Goal: Share content

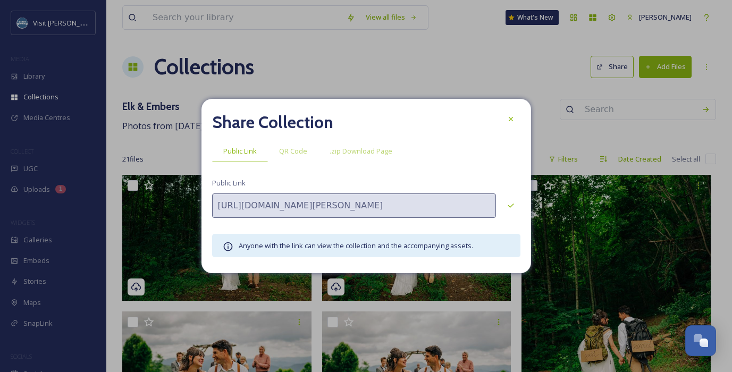
click at [522, 119] on div "Share Collection Public Link QR Code .zip Download Page Public Link [URL][DOMAI…" at bounding box center [367, 186] width 330 height 174
click at [507, 122] on icon at bounding box center [511, 119] width 9 height 9
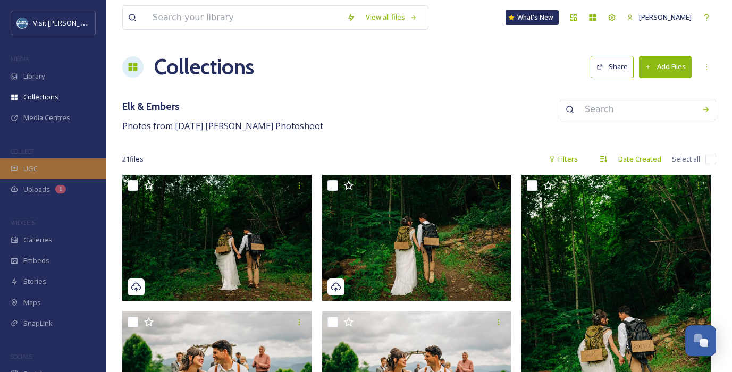
click at [13, 167] on icon at bounding box center [14, 169] width 6 height 6
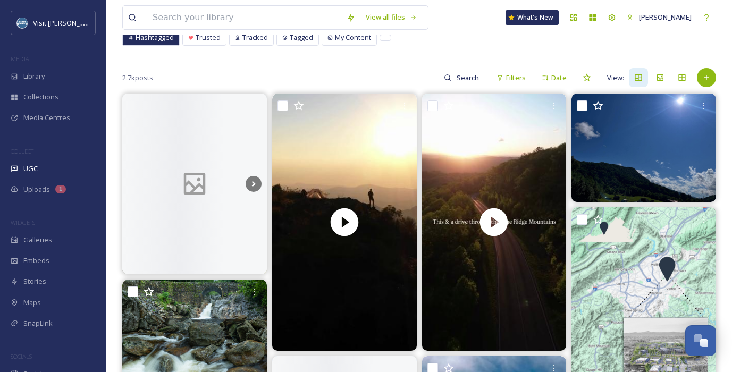
scroll to position [72, 0]
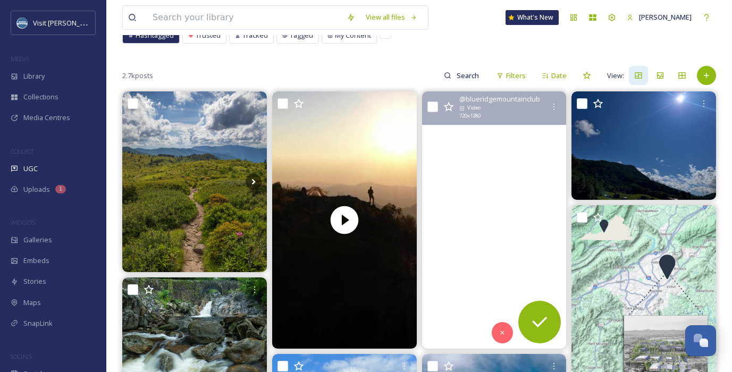
click at [498, 173] on video "Who else is ready for crisp fall weather, and scenic drives? \a\a#blueridgemoun…" at bounding box center [494, 219] width 145 height 257
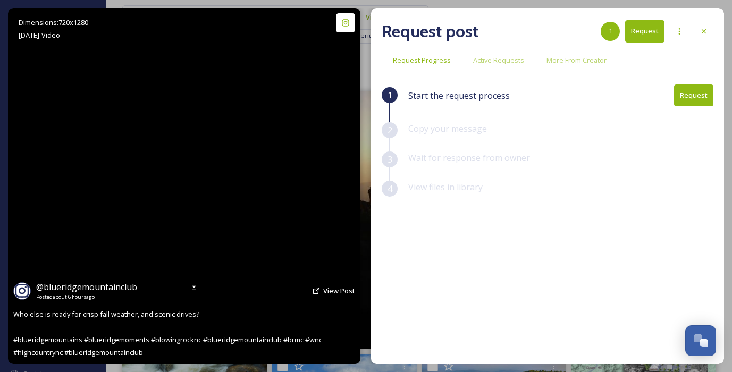
click at [239, 175] on video "Who else is ready for crisp fall weather, and scenic drives? \a\a#blueridgemoun…" at bounding box center [184, 186] width 200 height 356
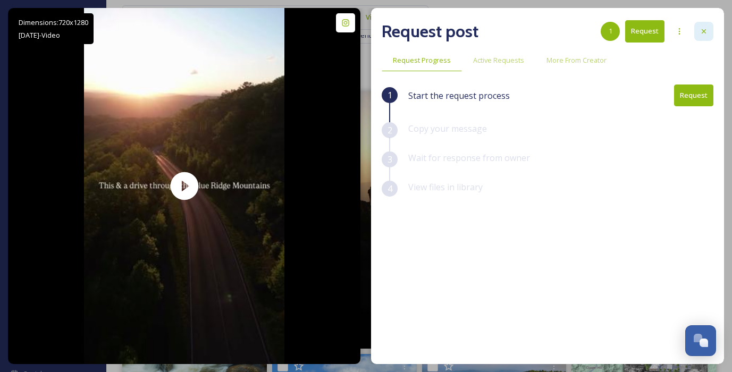
click at [702, 37] on div at bounding box center [704, 31] width 19 height 19
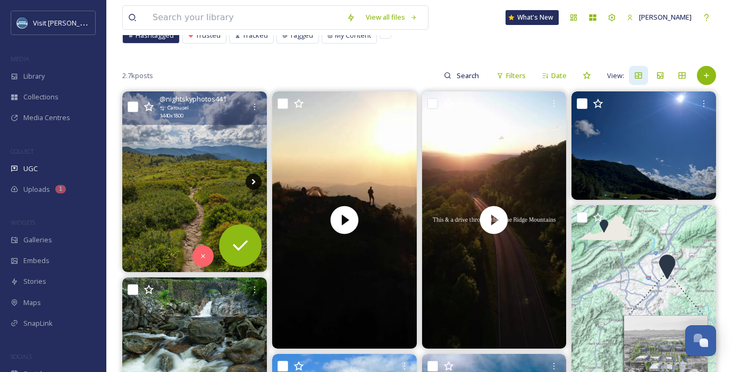
click at [255, 184] on icon at bounding box center [254, 182] width 16 height 16
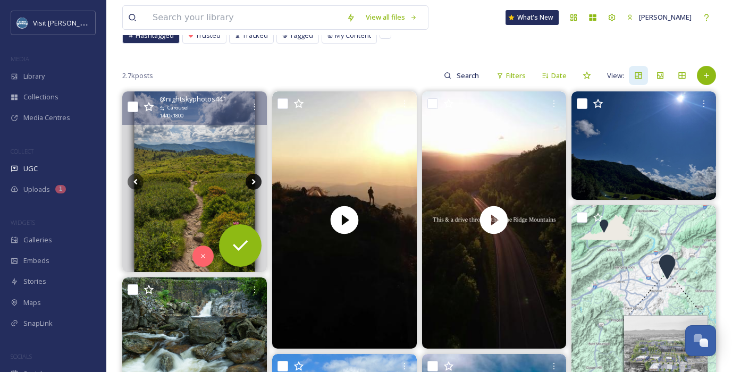
click at [255, 184] on icon at bounding box center [254, 182] width 16 height 16
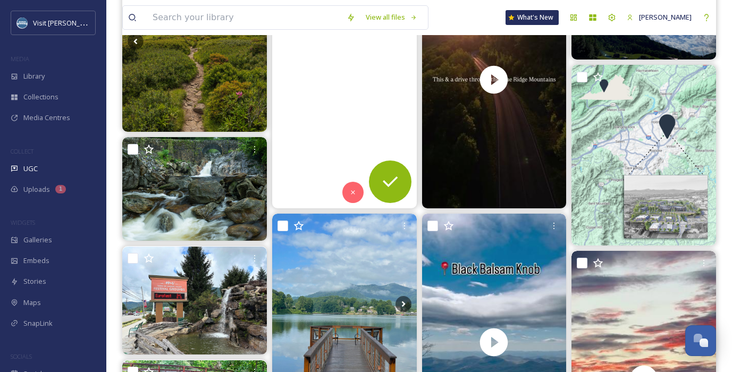
scroll to position [216, 0]
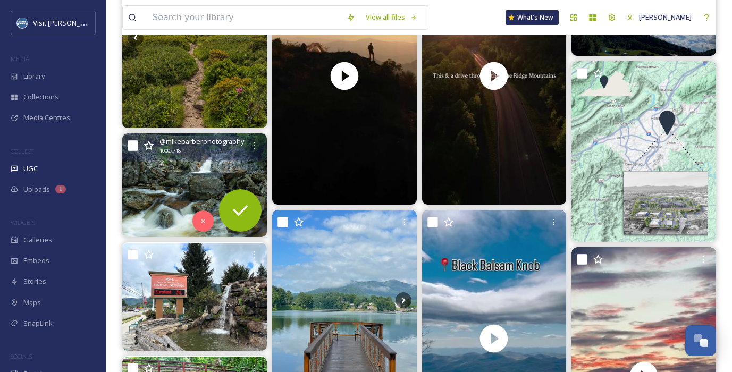
click at [187, 188] on img at bounding box center [194, 185] width 145 height 104
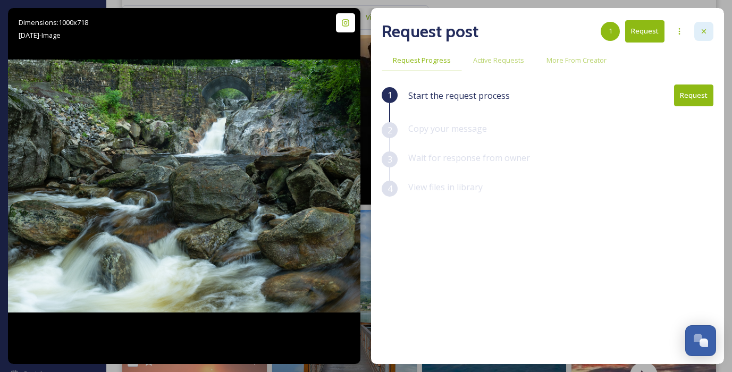
click at [699, 32] on div at bounding box center [704, 31] width 19 height 19
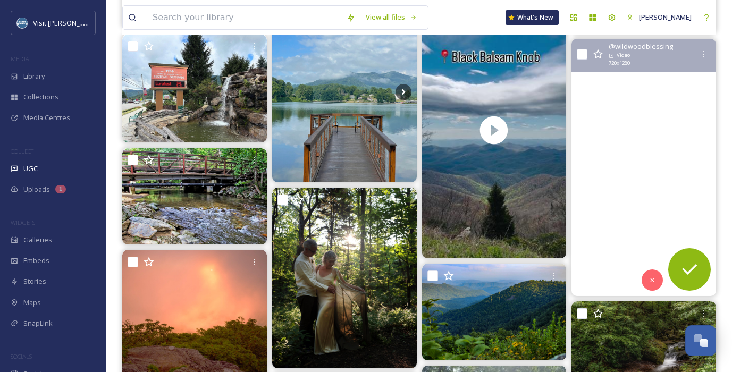
scroll to position [425, 0]
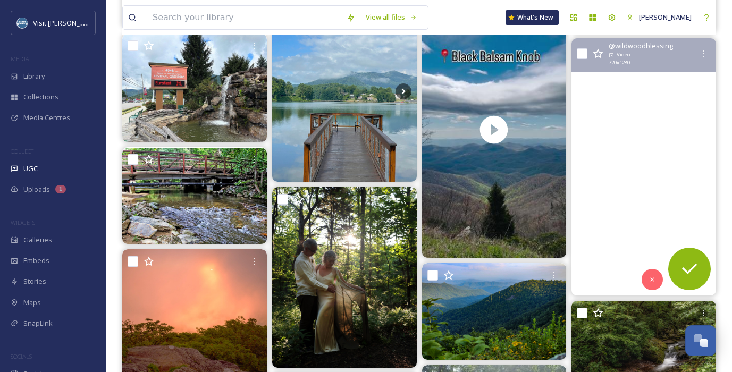
click at [618, 163] on video "This morning’s sunrise was what I’ve been waiting for! We were still socked in …" at bounding box center [644, 166] width 145 height 257
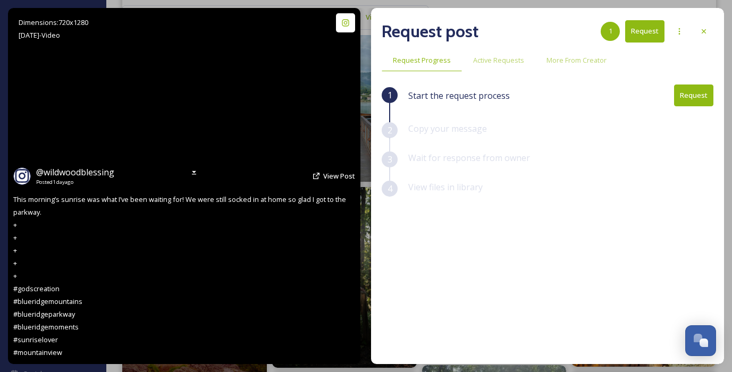
click at [158, 129] on video "This morning’s sunrise was what I’ve been waiting for! We were still socked in …" at bounding box center [184, 186] width 200 height 356
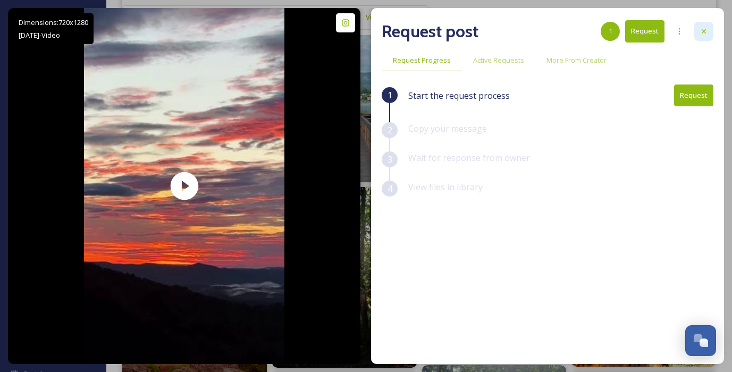
click at [704, 31] on icon at bounding box center [704, 31] width 4 height 4
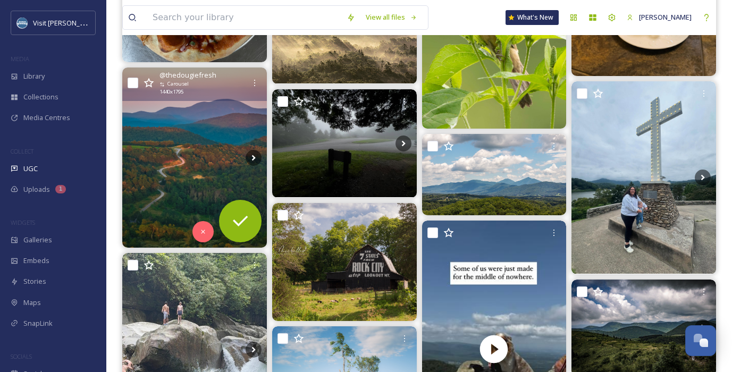
scroll to position [1417, 0]
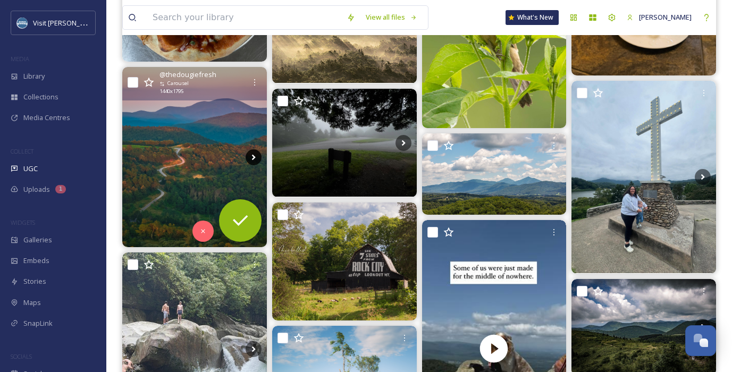
click at [253, 153] on icon at bounding box center [254, 157] width 16 height 16
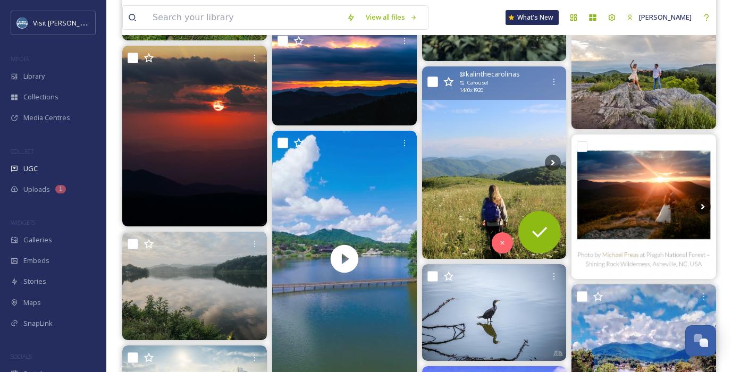
scroll to position [2019, 0]
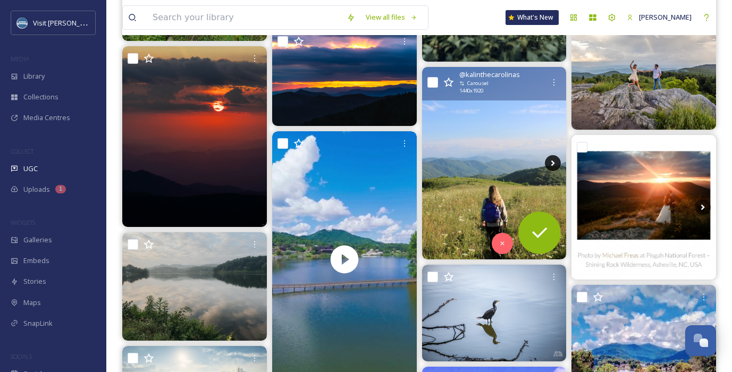
click at [550, 158] on icon at bounding box center [553, 163] width 16 height 16
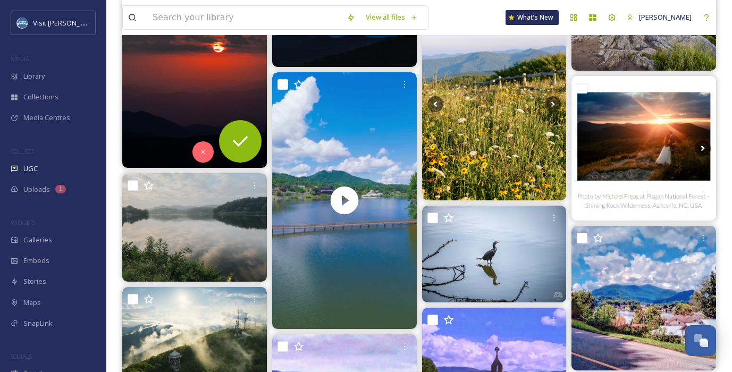
scroll to position [2092, 0]
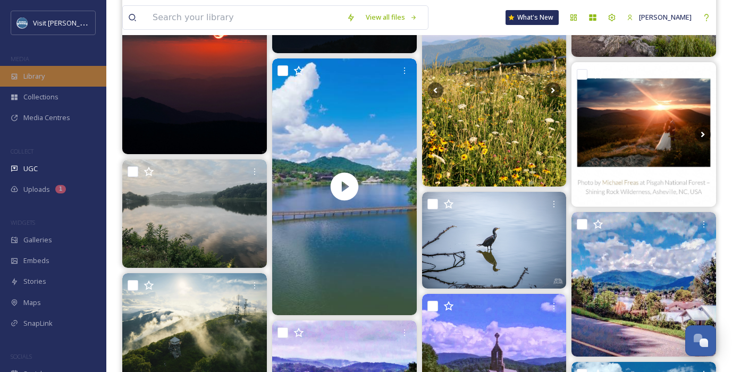
click at [28, 79] on span "Library" at bounding box center [33, 76] width 21 height 10
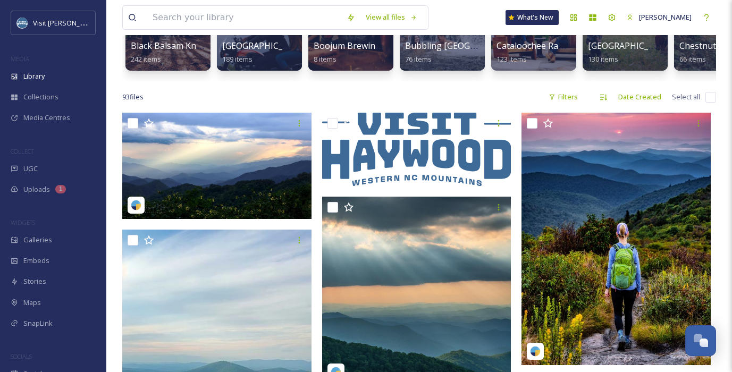
scroll to position [151, 0]
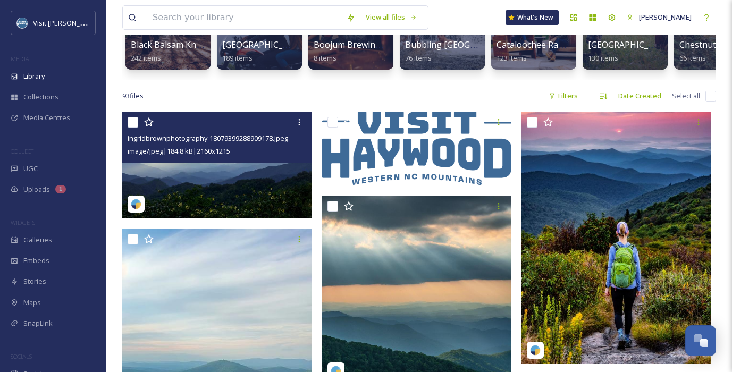
click at [214, 174] on img at bounding box center [216, 165] width 189 height 106
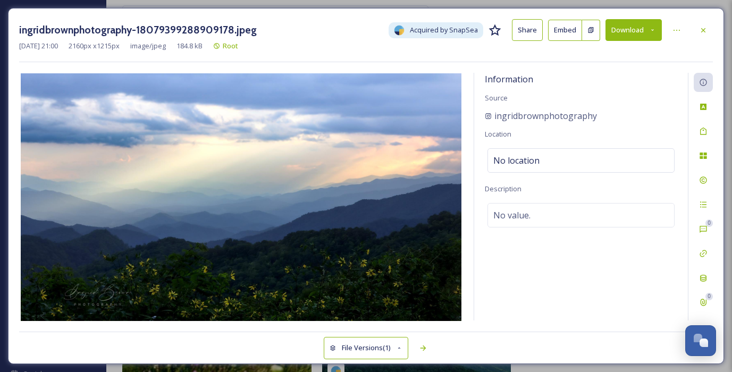
click at [620, 34] on button "Download" at bounding box center [634, 30] width 56 height 22
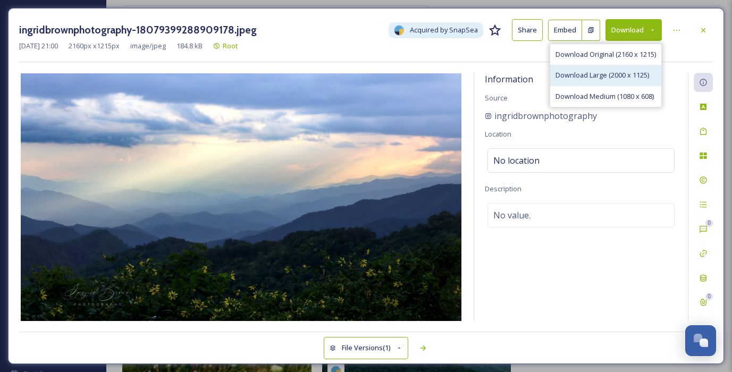
click at [596, 72] on span "Download Large (2000 x 1125)" at bounding box center [603, 75] width 94 height 10
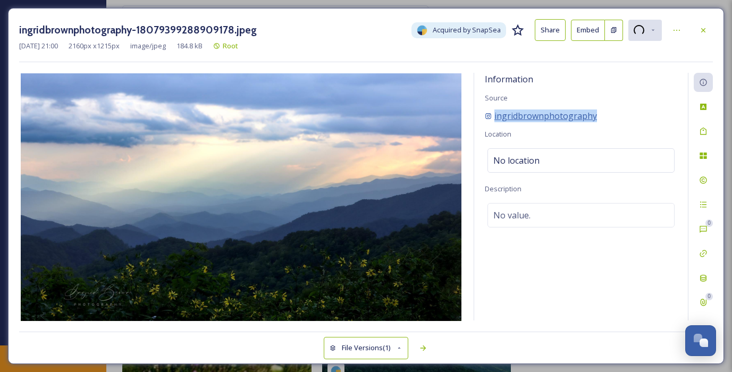
drag, startPoint x: 602, startPoint y: 119, endPoint x: 494, endPoint y: 119, distance: 108.5
click at [494, 119] on div "ingridbrownphotography" at bounding box center [581, 116] width 193 height 13
copy span "ingridbrownphotography"
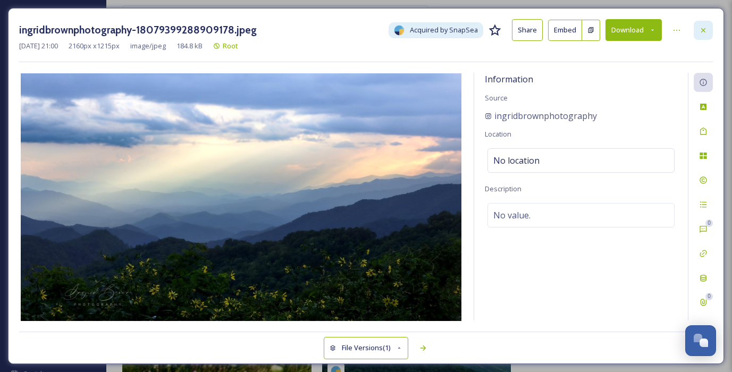
click at [703, 26] on icon at bounding box center [703, 30] width 9 height 9
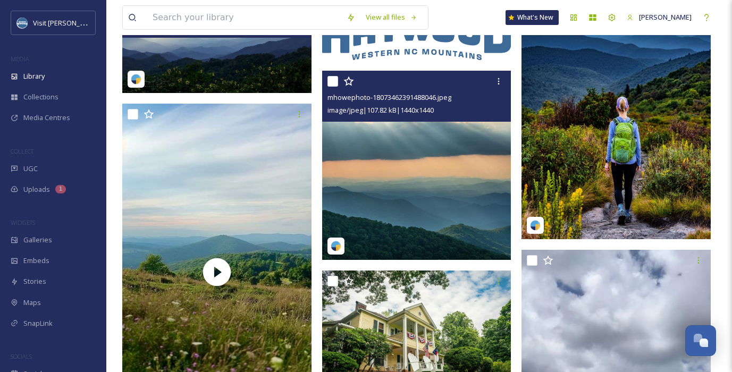
scroll to position [276, 0]
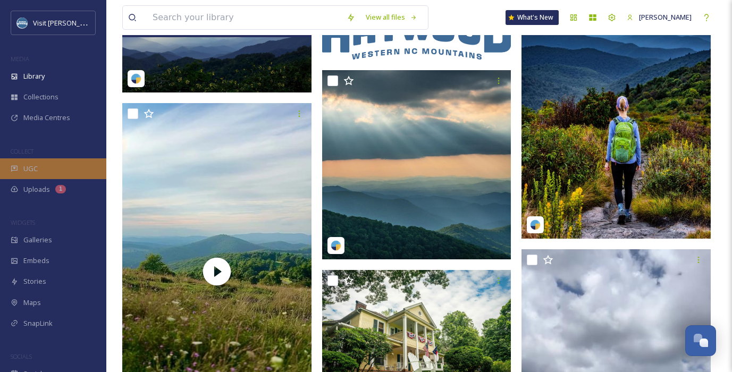
click at [63, 169] on div "UGC" at bounding box center [53, 168] width 106 height 21
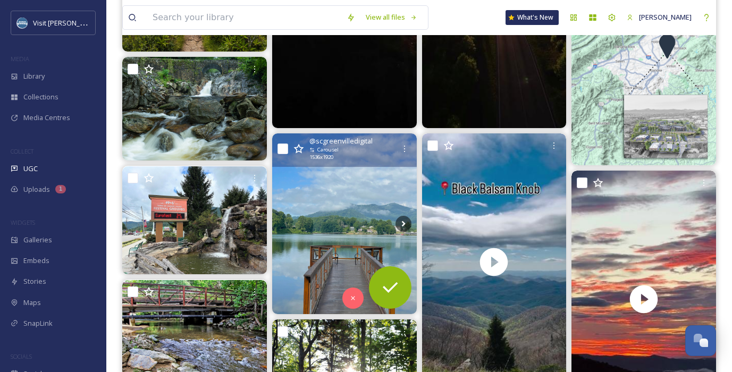
scroll to position [292, 0]
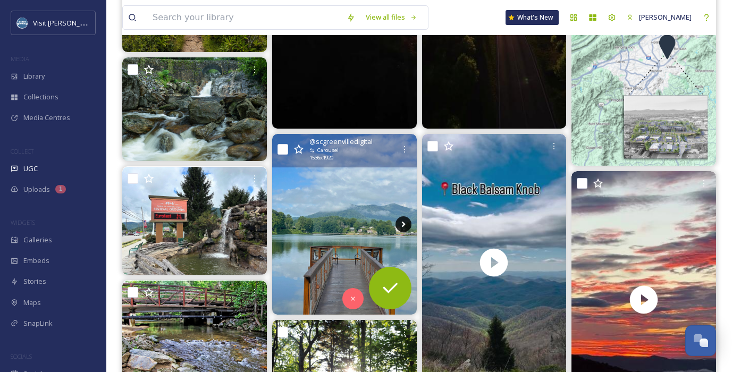
click at [403, 221] on icon at bounding box center [404, 224] width 16 height 16
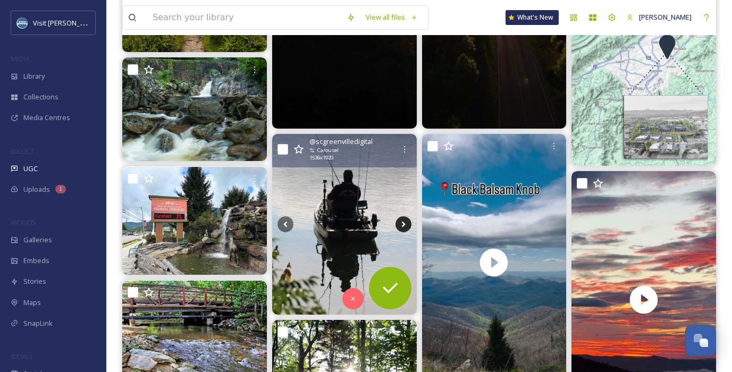
click at [403, 221] on icon at bounding box center [404, 224] width 4 height 6
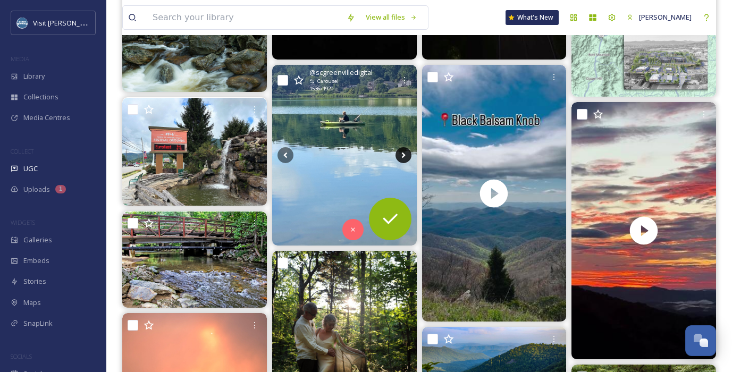
scroll to position [417, 0]
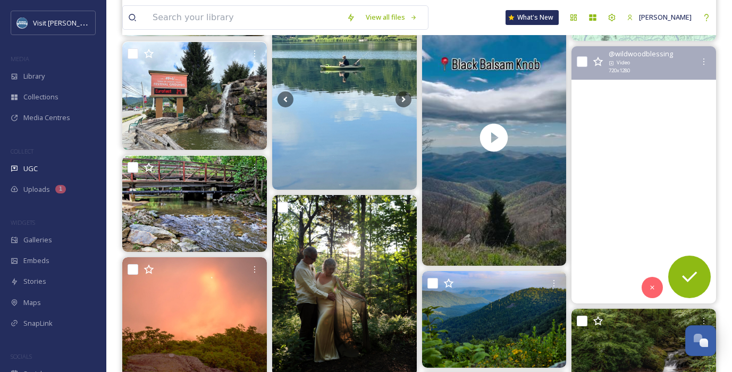
click at [631, 151] on video "This morning’s sunrise was what I’ve been waiting for! We were still socked in …" at bounding box center [644, 174] width 145 height 257
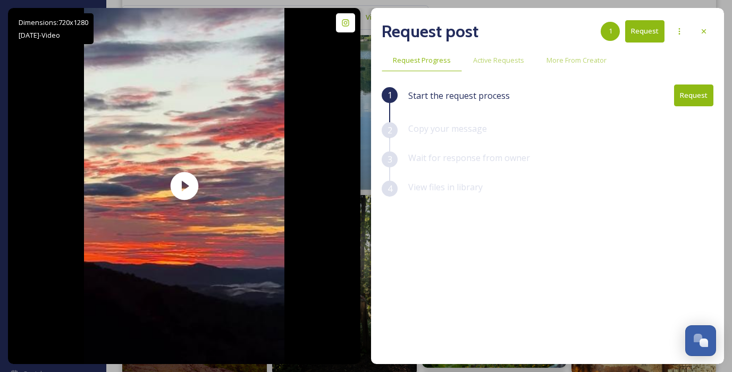
click at [682, 96] on button "Request" at bounding box center [693, 96] width 39 height 22
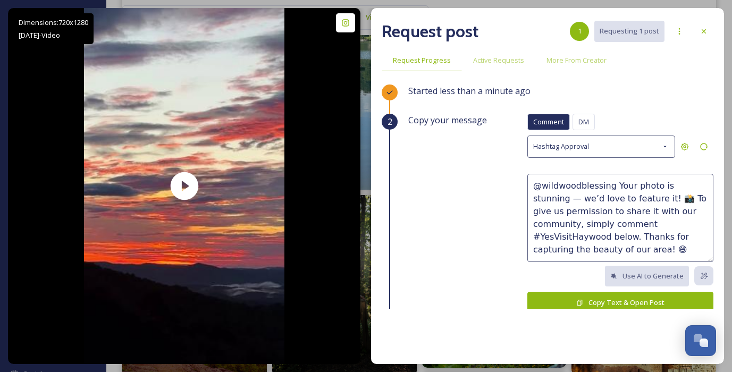
drag, startPoint x: 583, startPoint y: 247, endPoint x: 492, endPoint y: 156, distance: 128.6
click at [492, 156] on div "Copy your message Comment DM Comment DM Hashtag Approval @wildwoodblessing Your…" at bounding box center [560, 223] width 305 height 218
click at [705, 148] on icon at bounding box center [704, 147] width 9 height 9
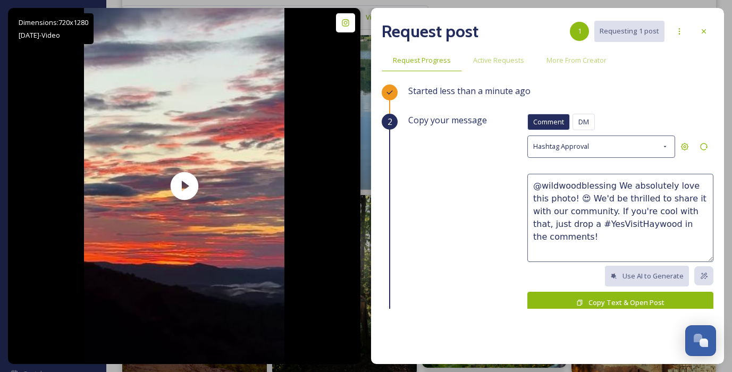
drag, startPoint x: 556, startPoint y: 197, endPoint x: 528, endPoint y: 197, distance: 28.2
click at [528, 197] on textarea "@wildwoodblessing We absolutely love this photo! 😍 We'd be thrilled to share it…" at bounding box center [621, 218] width 186 height 88
click at [692, 226] on textarea "@wildwoodblessing We absolutely love this video! 😍 We'd be thrilled to share it…" at bounding box center [621, 218] width 186 height 88
type textarea "@wildwoodblessing We absolutely love this video! 😍 We'd be thrilled to share it…"
click at [595, 300] on button "Copy Text & Open Post" at bounding box center [621, 303] width 186 height 22
